Goal: Transaction & Acquisition: Purchase product/service

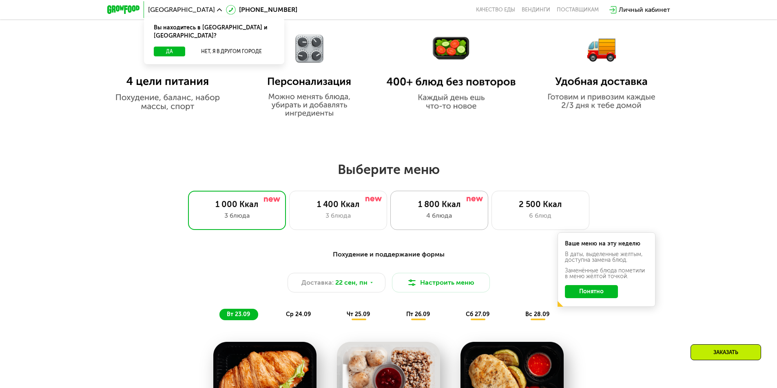
scroll to position [612, 0]
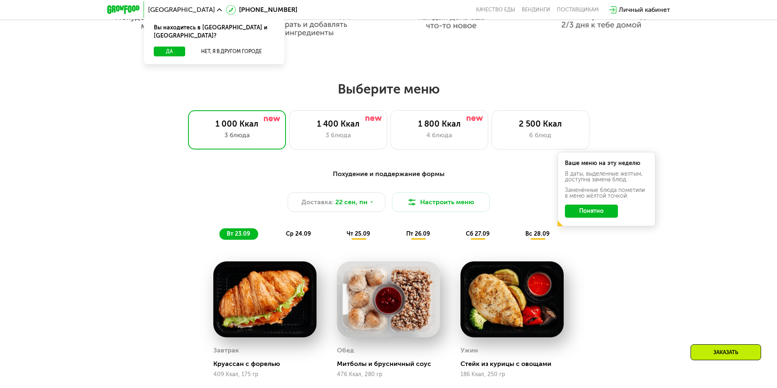
click at [597, 211] on button "Понятно" at bounding box center [591, 210] width 53 height 13
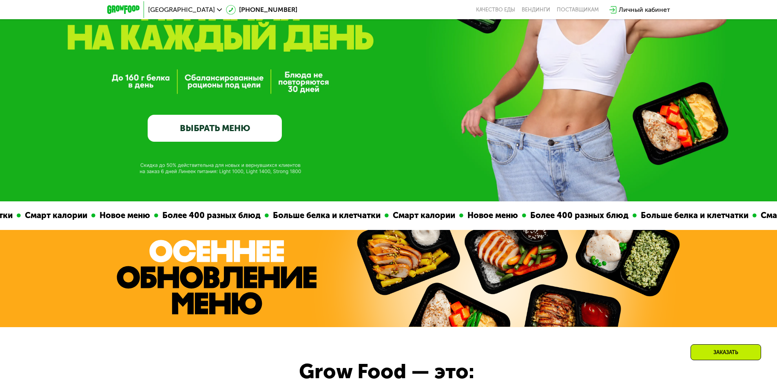
scroll to position [0, 0]
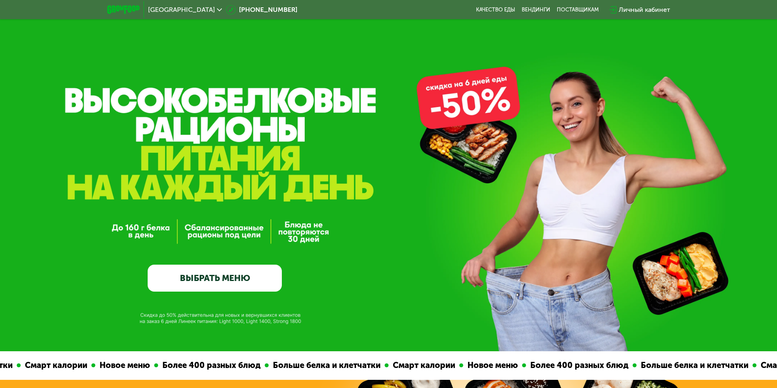
click at [173, 9] on div "Москва" at bounding box center [185, 10] width 74 height 7
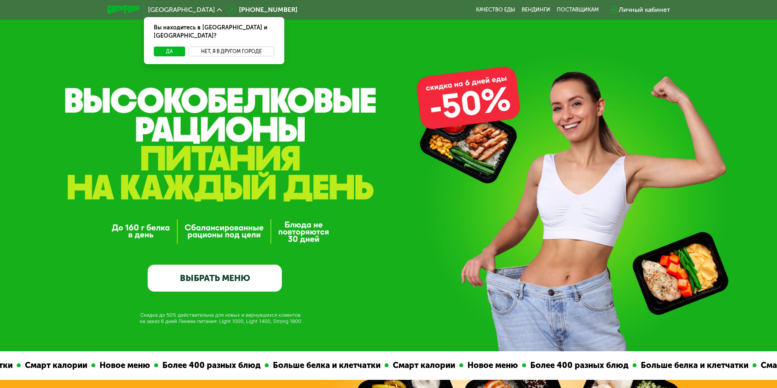
click at [206, 47] on button "Нет, я в другом городе" at bounding box center [232, 52] width 86 height 10
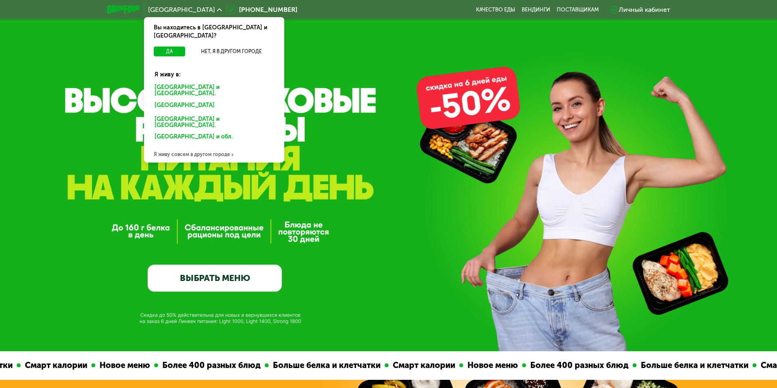
click at [180, 84] on div "Санкт-Петербурге и обл." at bounding box center [214, 90] width 131 height 17
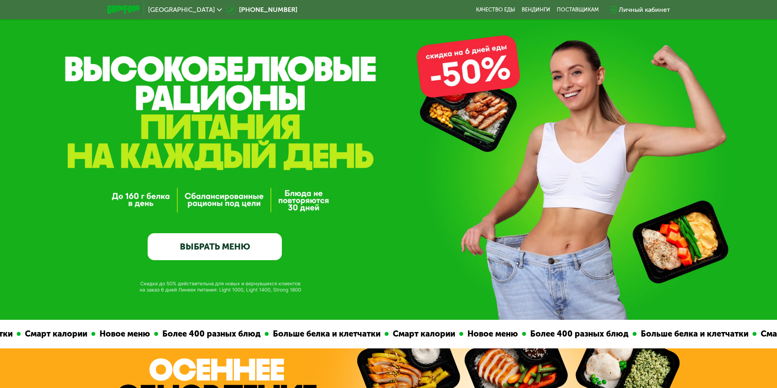
scroll to position [41, 0]
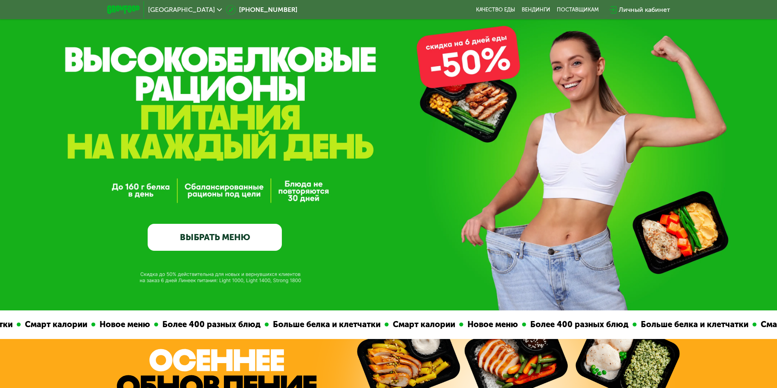
click at [221, 244] on link "ВЫБРАТЬ МЕНЮ" at bounding box center [215, 237] width 134 height 27
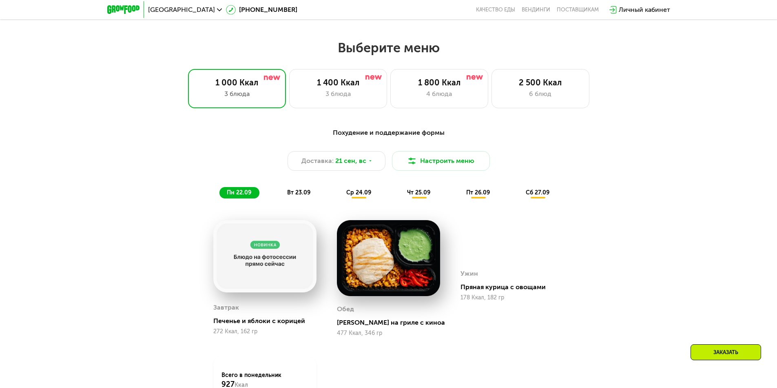
scroll to position [677, 0]
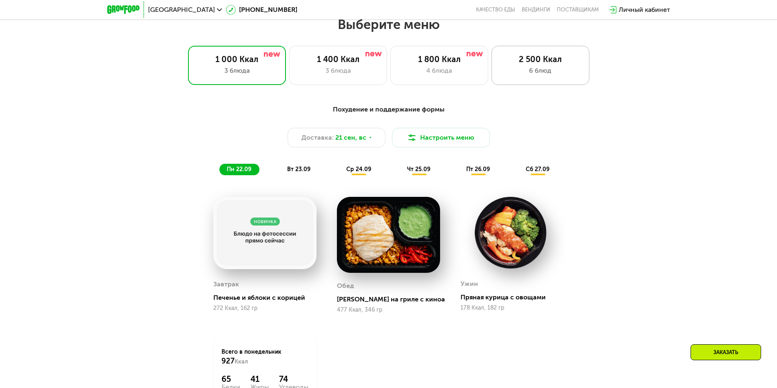
click at [511, 64] on div "2 500 Ккал" at bounding box center [540, 59] width 81 height 10
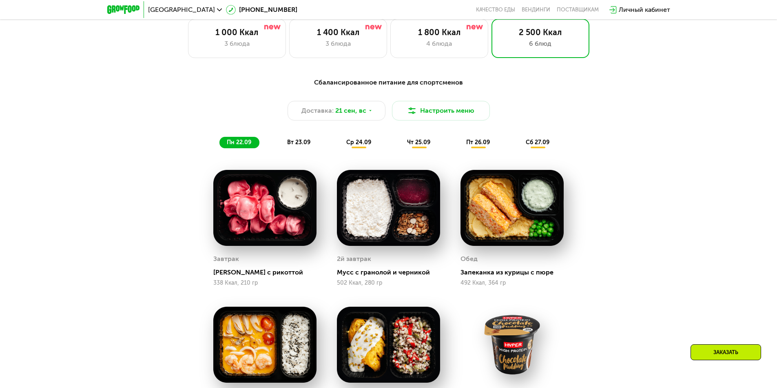
scroll to position [636, 0]
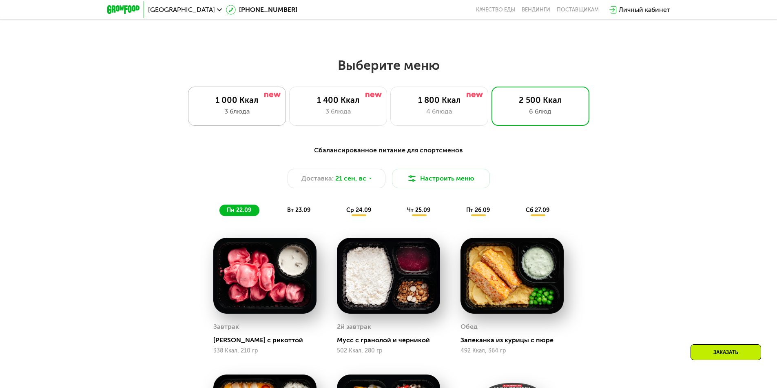
click at [253, 111] on div "3 блюда" at bounding box center [237, 112] width 81 height 10
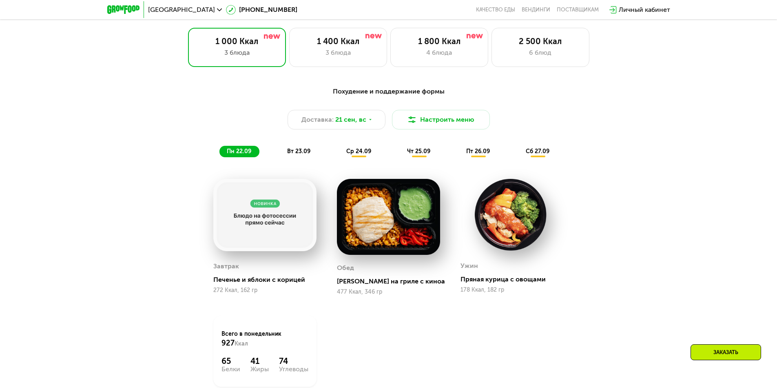
scroll to position [758, 0]
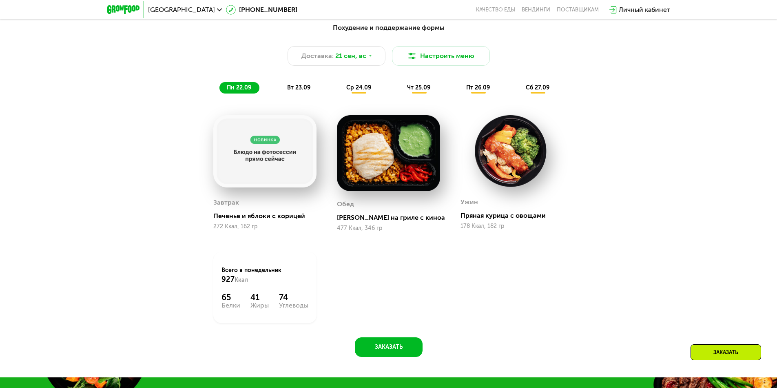
click at [258, 160] on img at bounding box center [264, 151] width 103 height 72
click at [264, 170] on img at bounding box center [264, 151] width 103 height 72
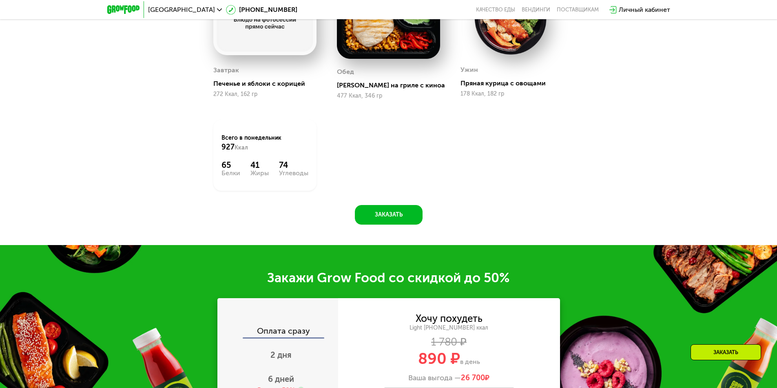
scroll to position [881, 0]
